Goal: Transaction & Acquisition: Purchase product/service

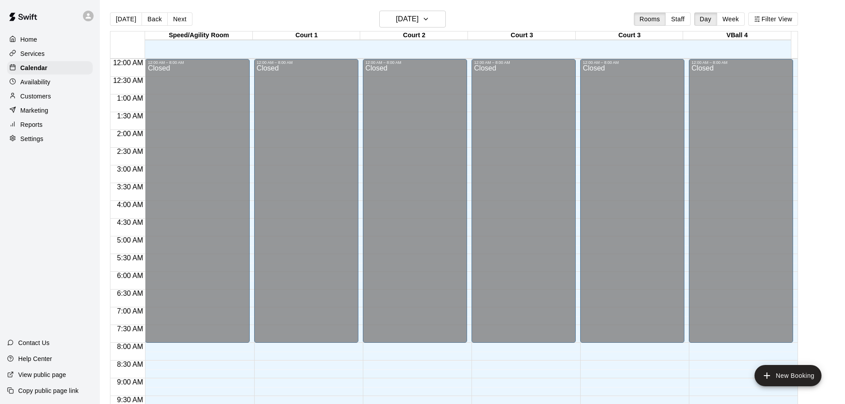
scroll to position [453, 0]
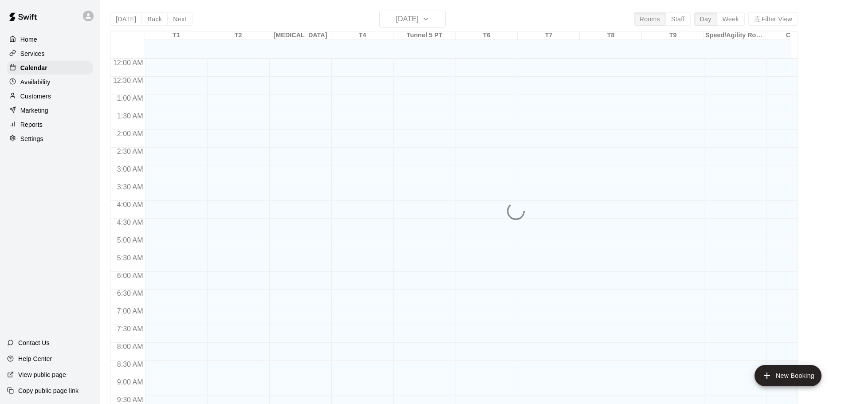
scroll to position [470, 0]
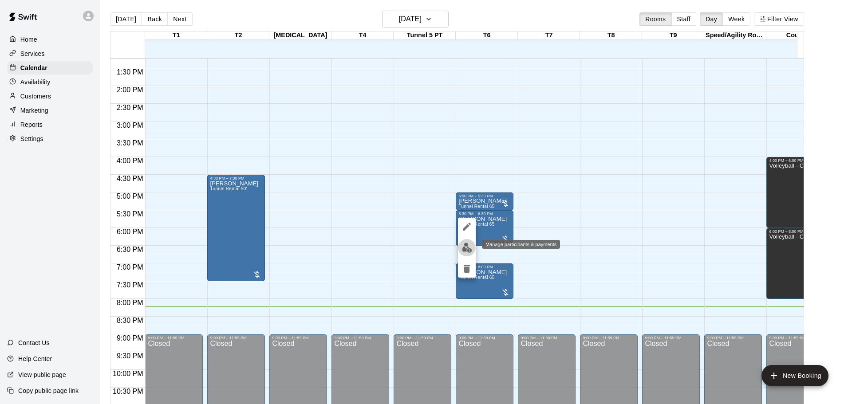
click at [466, 250] on img "edit" at bounding box center [467, 248] width 10 height 10
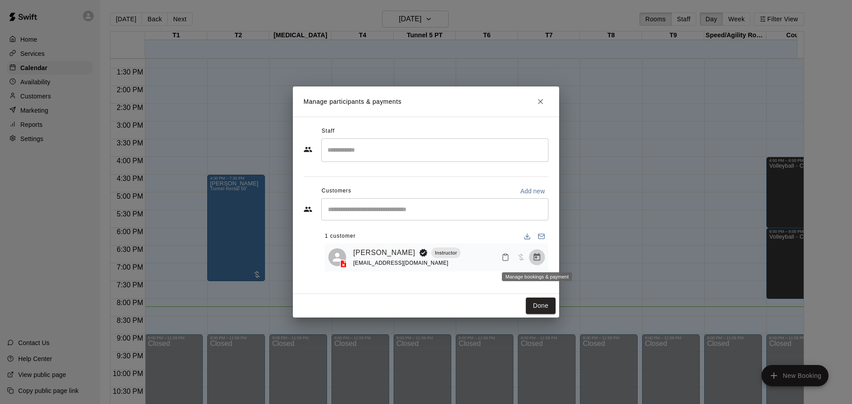
click at [537, 257] on icon "Manage bookings & payment" at bounding box center [536, 257] width 9 height 9
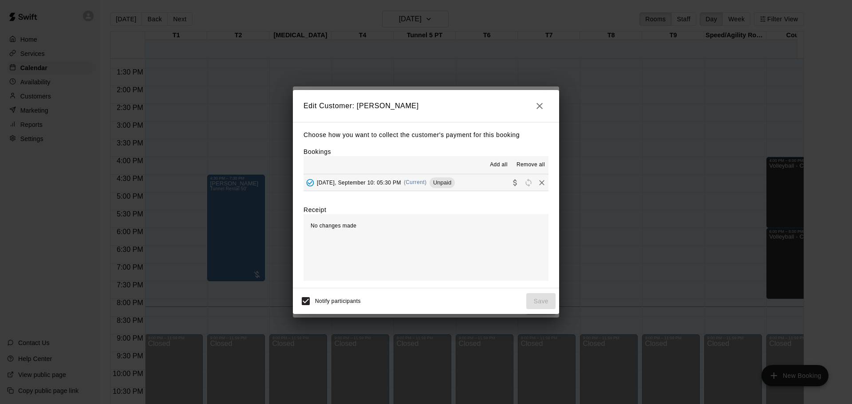
click at [427, 180] on span "(Current)" at bounding box center [415, 182] width 23 height 6
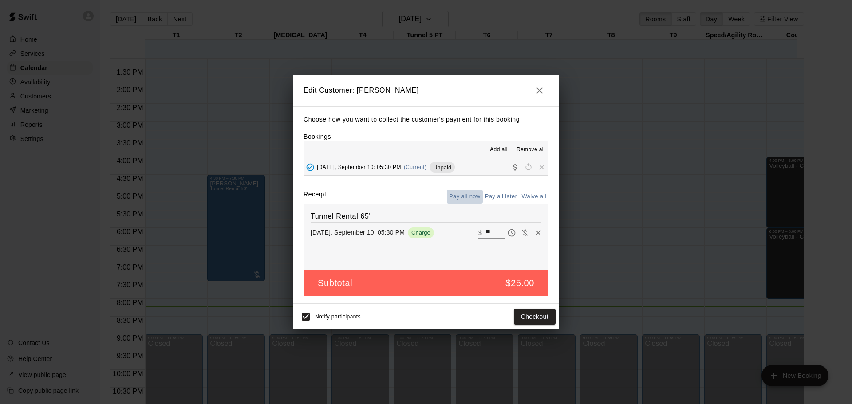
click at [465, 198] on button "Pay all now" at bounding box center [465, 197] width 36 height 14
click at [473, 193] on button "Pay all now" at bounding box center [465, 197] width 36 height 14
click at [533, 321] on button "Checkout" at bounding box center [535, 317] width 42 height 16
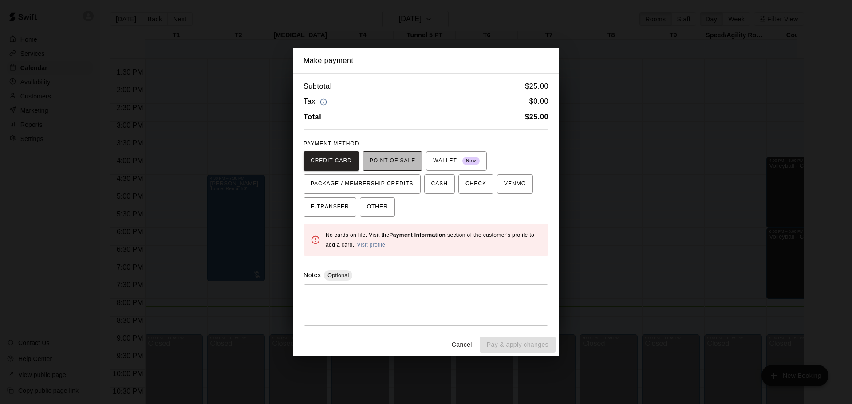
click at [389, 160] on span "POINT OF SALE" at bounding box center [393, 161] width 46 height 14
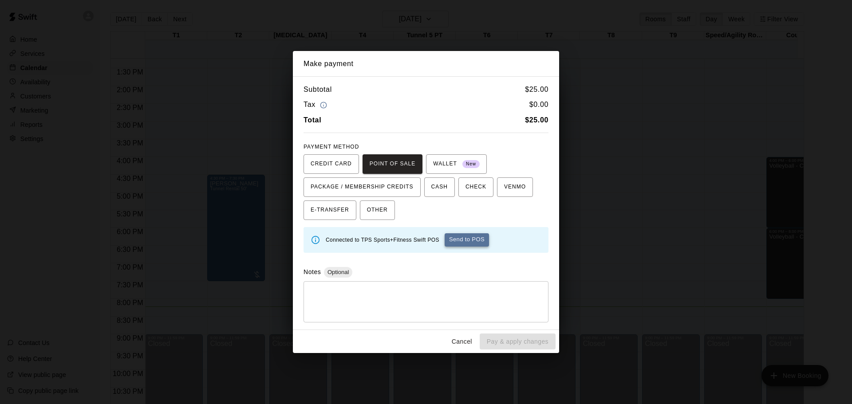
click at [449, 241] on button "Send to POS" at bounding box center [467, 239] width 44 height 13
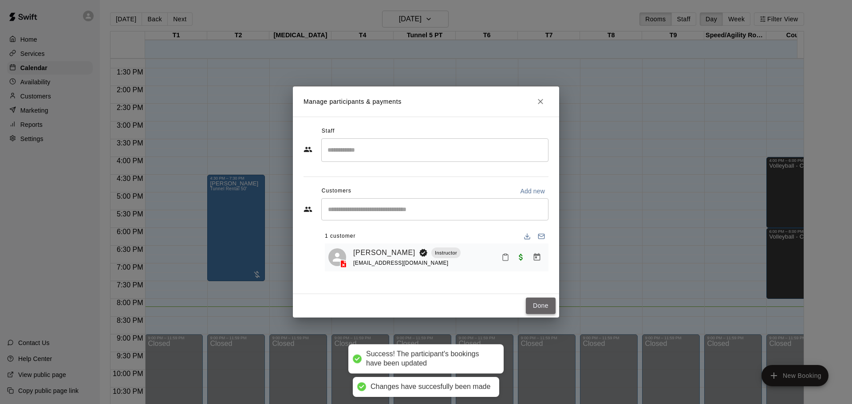
click at [540, 310] on button "Done" at bounding box center [541, 306] width 30 height 16
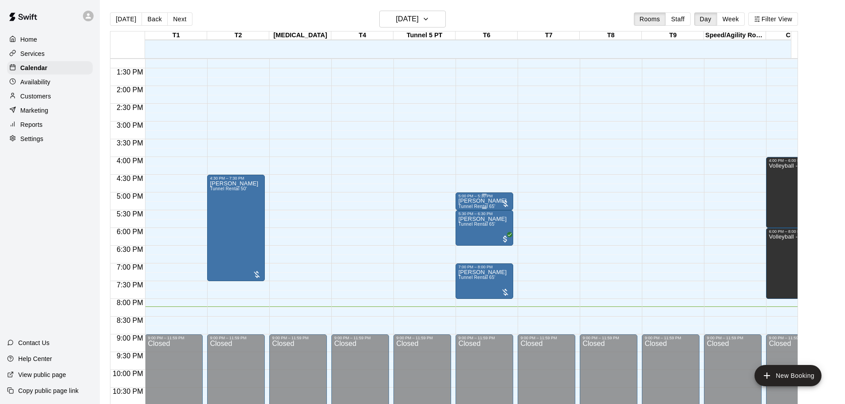
click at [477, 197] on div "5:00 PM – 5:30 PM" at bounding box center [484, 196] width 52 height 4
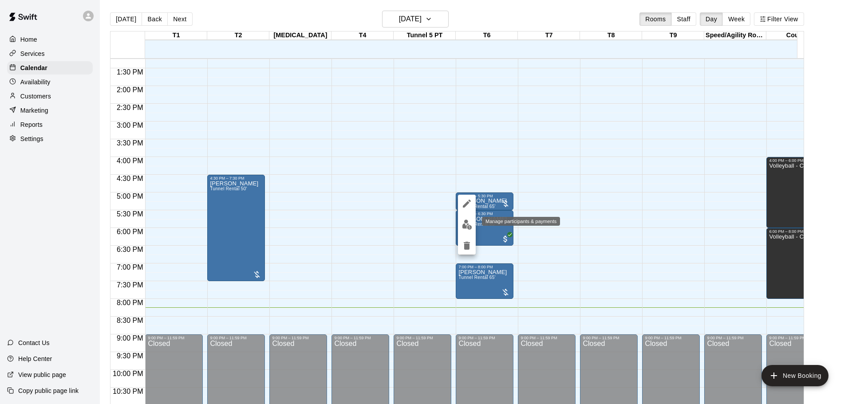
click at [468, 228] on img "edit" at bounding box center [467, 225] width 10 height 10
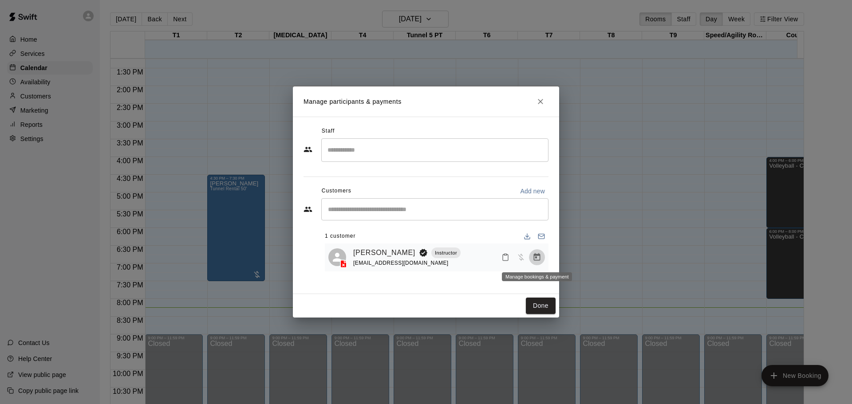
click at [535, 257] on icon "Manage bookings & payment" at bounding box center [536, 257] width 9 height 9
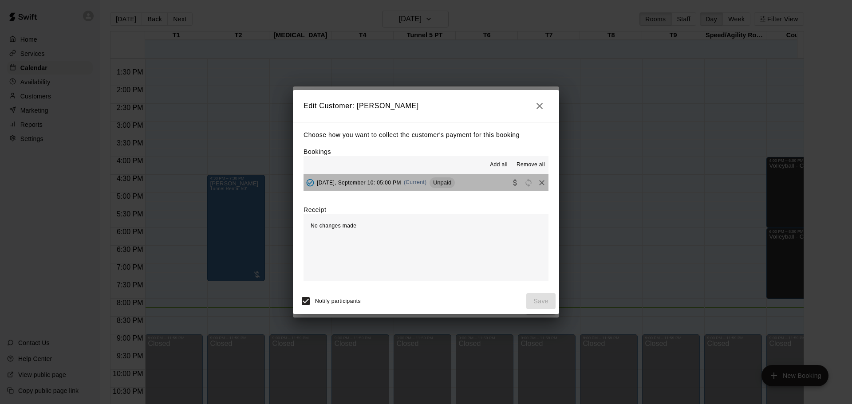
click at [427, 183] on span "(Current)" at bounding box center [415, 182] width 23 height 6
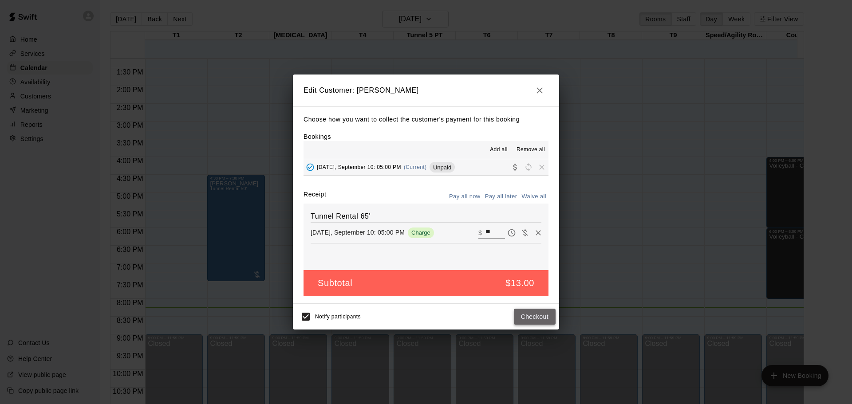
click at [533, 316] on button "Checkout" at bounding box center [535, 317] width 42 height 16
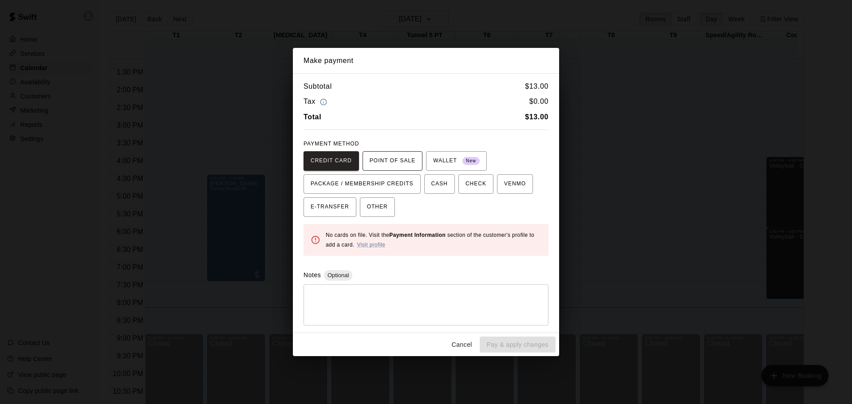
click at [391, 160] on span "POINT OF SALE" at bounding box center [393, 161] width 46 height 14
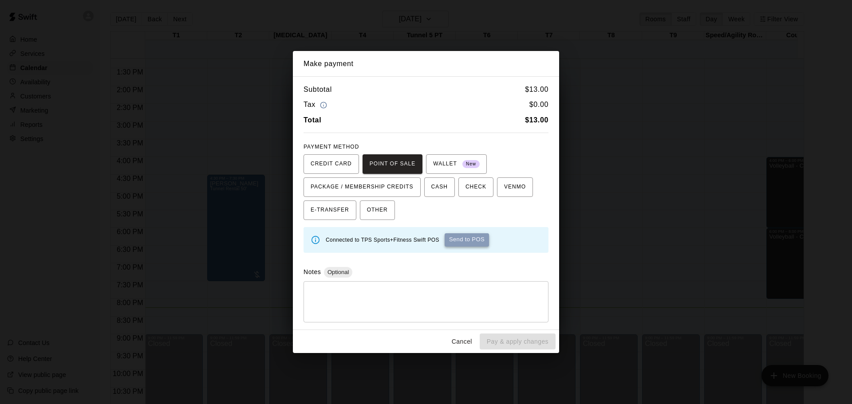
click at [463, 241] on button "Send to POS" at bounding box center [467, 239] width 44 height 13
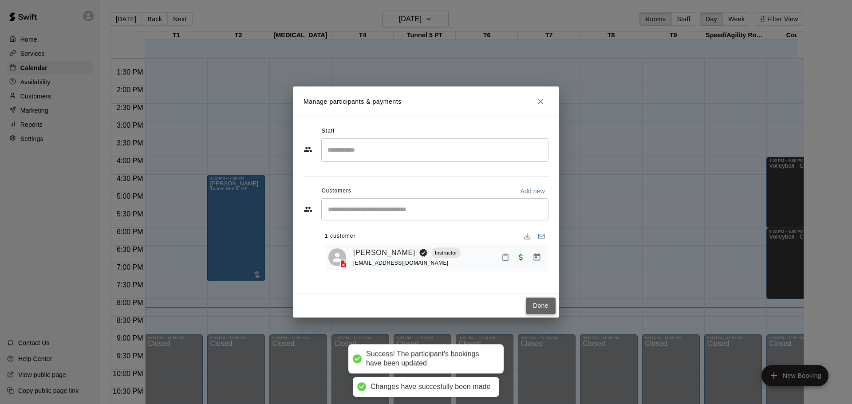
click at [543, 308] on button "Done" at bounding box center [541, 306] width 30 height 16
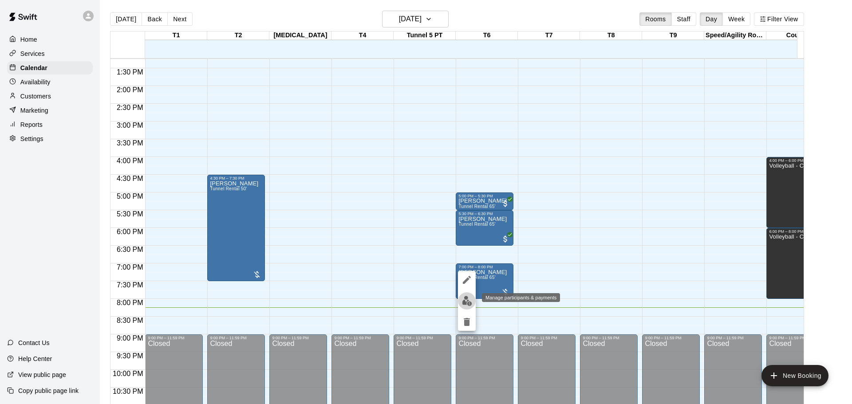
click at [471, 299] on img "edit" at bounding box center [467, 301] width 10 height 10
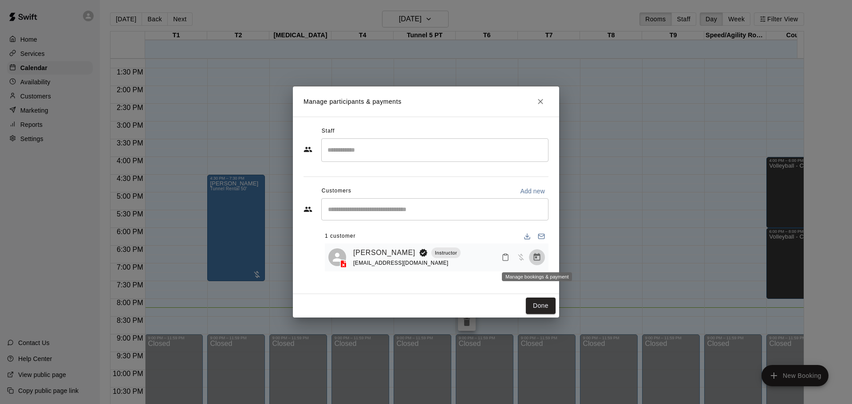
click at [540, 258] on icon "Manage bookings & payment" at bounding box center [536, 257] width 9 height 9
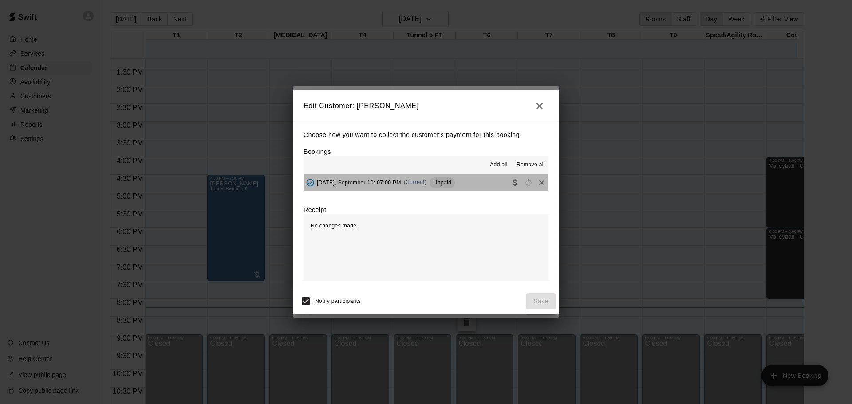
click at [426, 188] on div "Wednesday, September 10: 07:00 PM (Current) Unpaid" at bounding box center [379, 182] width 151 height 13
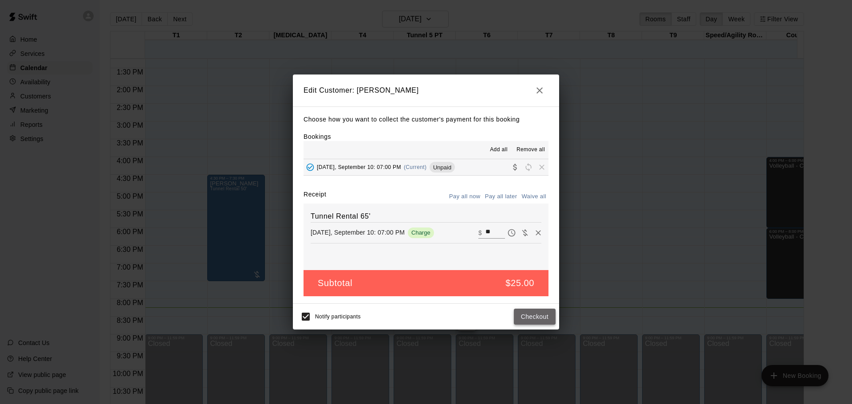
click at [526, 316] on button "Checkout" at bounding box center [535, 317] width 42 height 16
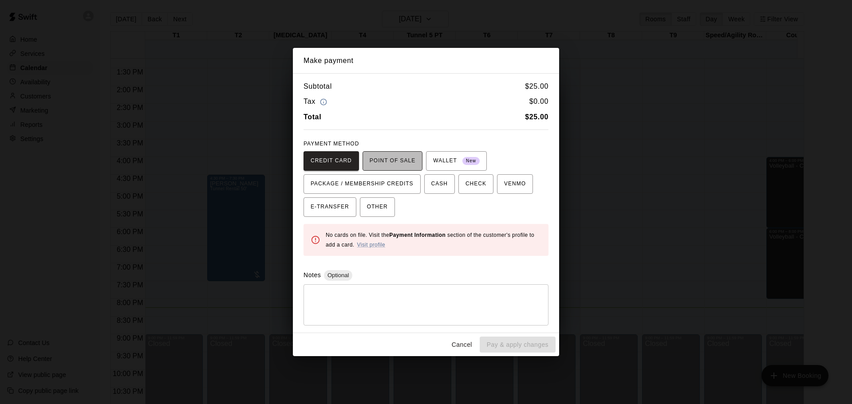
click at [387, 169] on button "POINT OF SALE" at bounding box center [393, 161] width 60 height 20
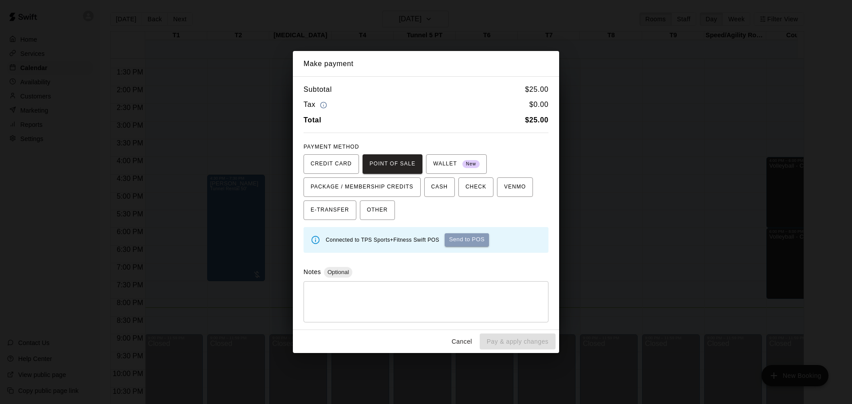
click at [469, 240] on button "Send to POS" at bounding box center [467, 239] width 44 height 13
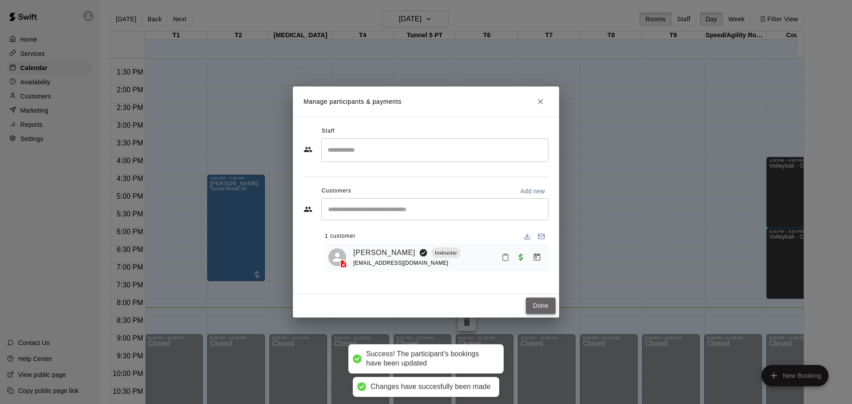
click at [531, 304] on button "Done" at bounding box center [541, 306] width 30 height 16
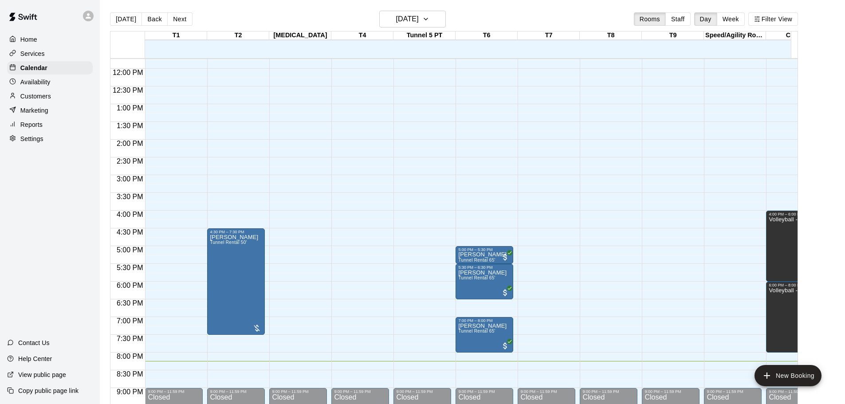
scroll to position [415, 0]
